Goal: Task Accomplishment & Management: Manage account settings

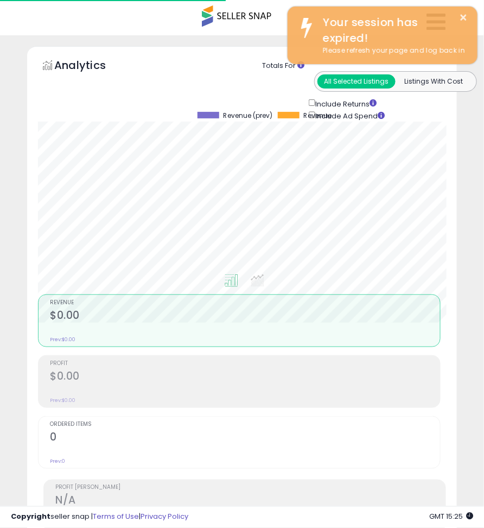
scroll to position [212, 425]
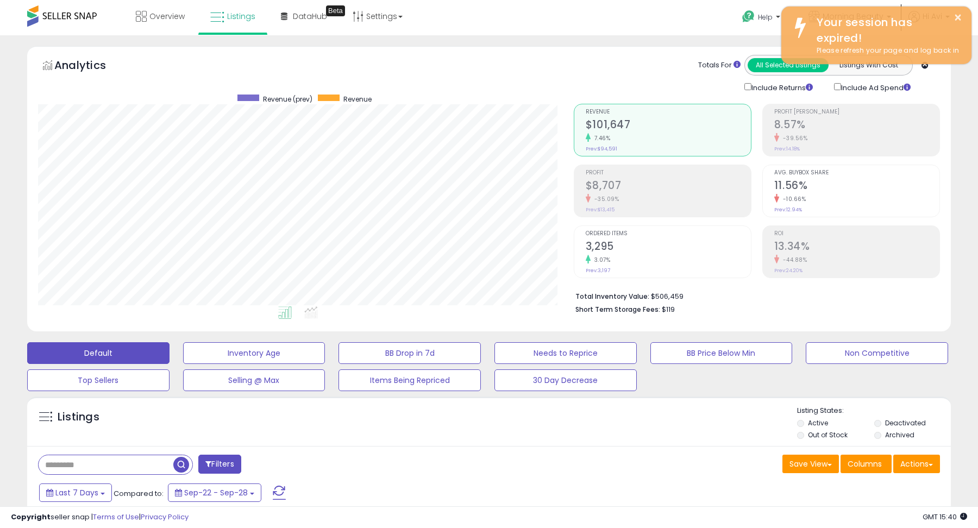
scroll to position [223, 536]
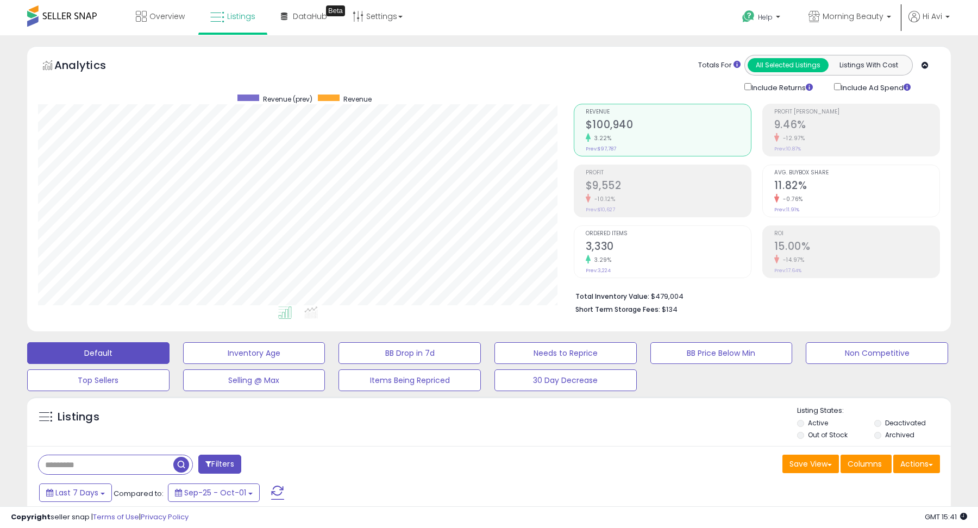
scroll to position [223, 536]
click at [659, 414] on div "Listings" at bounding box center [488, 424] width 923 height 37
